Goal: Navigation & Orientation: Find specific page/section

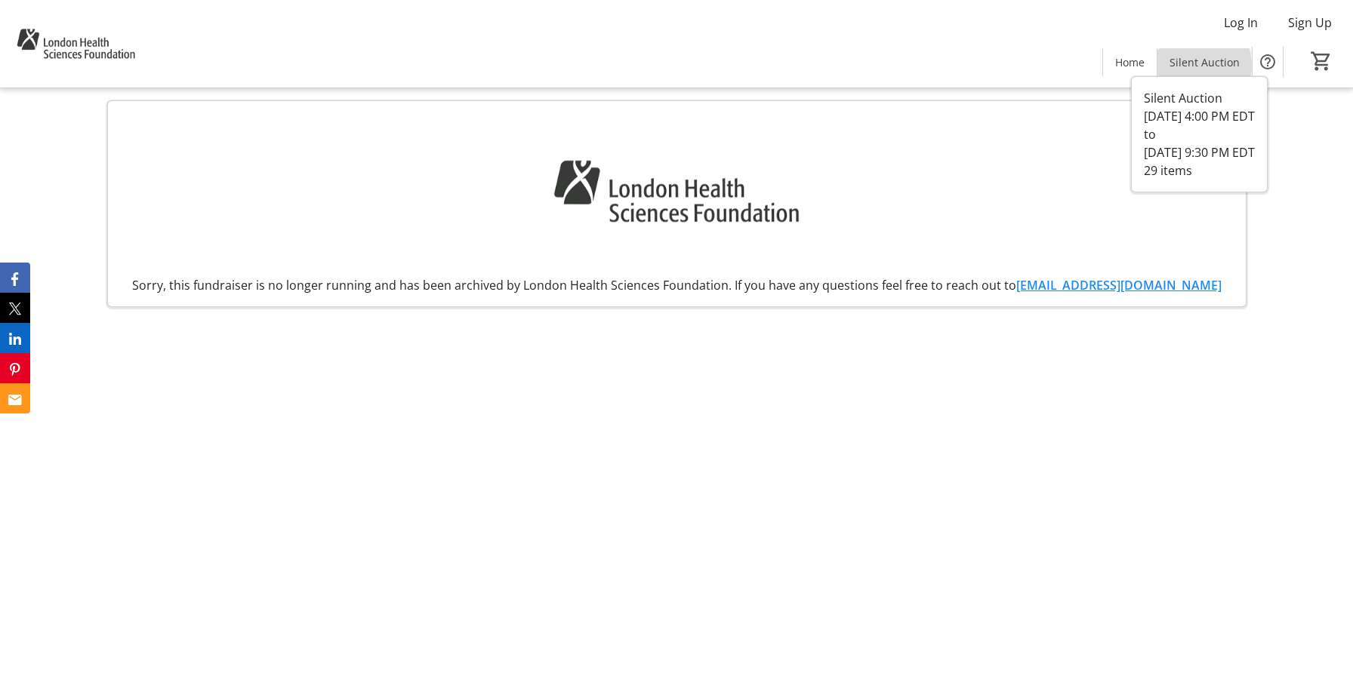
click at [1191, 66] on span "Silent Auction" at bounding box center [1204, 62] width 70 height 16
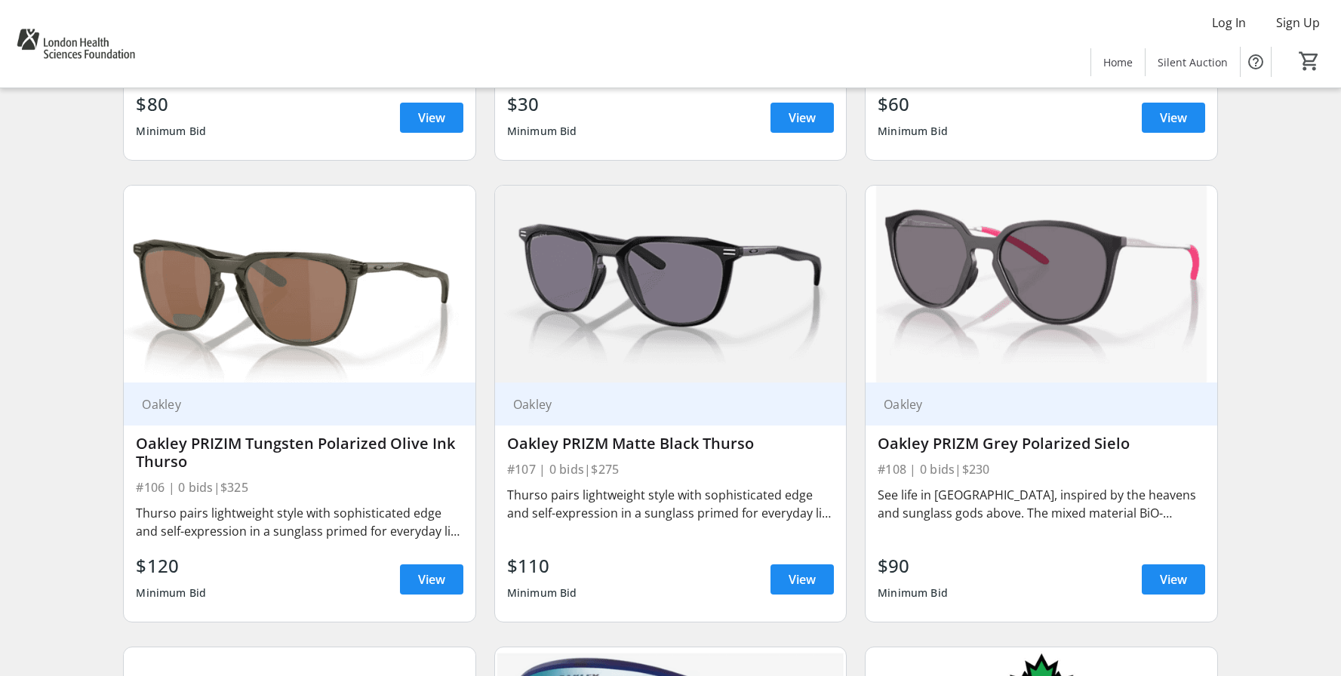
scroll to position [963, 0]
